Goal: Navigation & Orientation: Go to known website

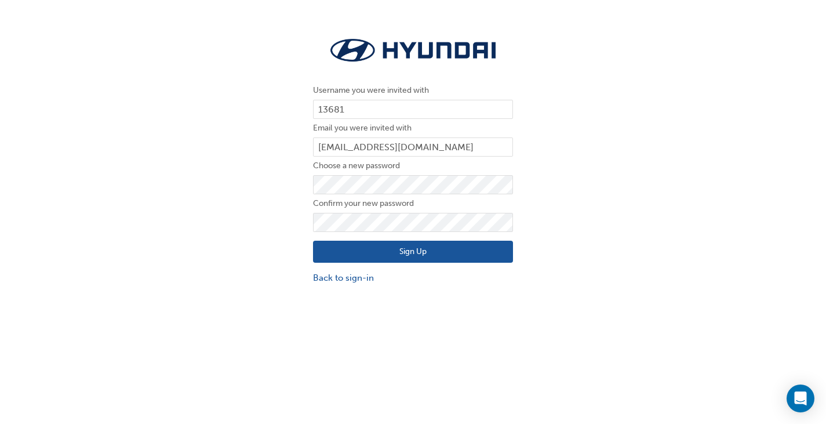
click at [362, 254] on button "Sign Up" at bounding box center [413, 252] width 200 height 22
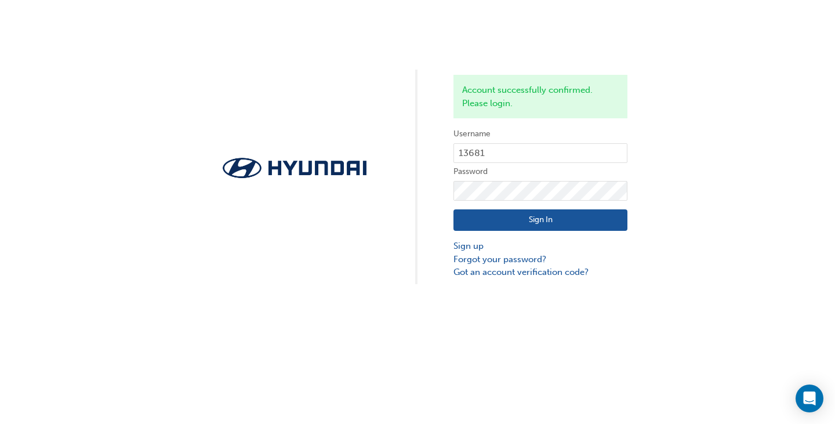
click at [481, 216] on button "Sign In" at bounding box center [540, 220] width 174 height 22
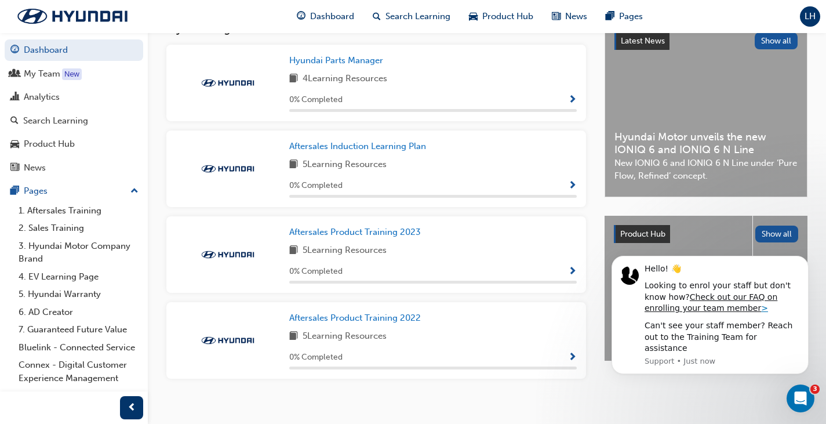
scroll to position [276, 0]
